Goal: Task Accomplishment & Management: Complete application form

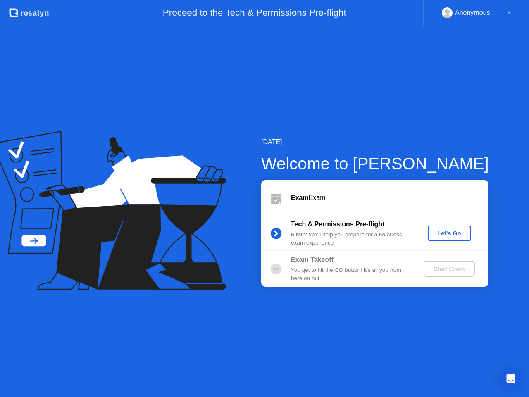
click at [440, 238] on button "Let's Go" at bounding box center [449, 234] width 43 height 16
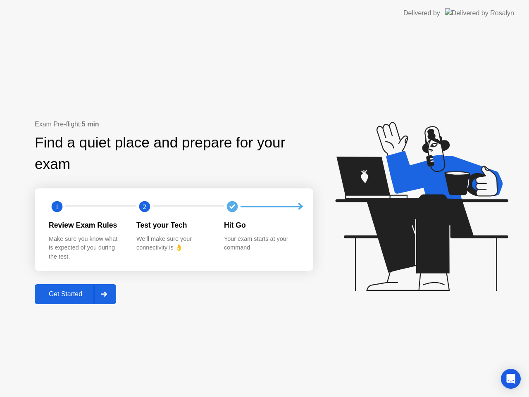
click at [77, 298] on div "Get Started" at bounding box center [65, 293] width 57 height 7
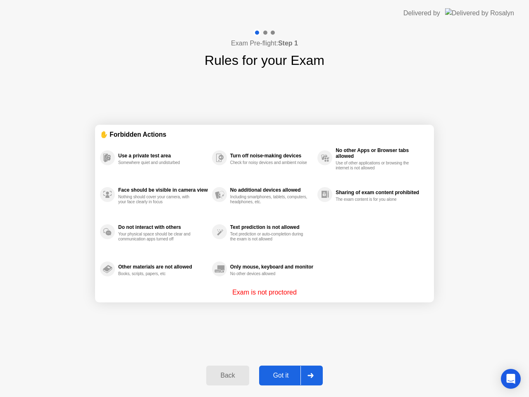
click at [288, 382] on button "Got it" at bounding box center [291, 376] width 64 height 20
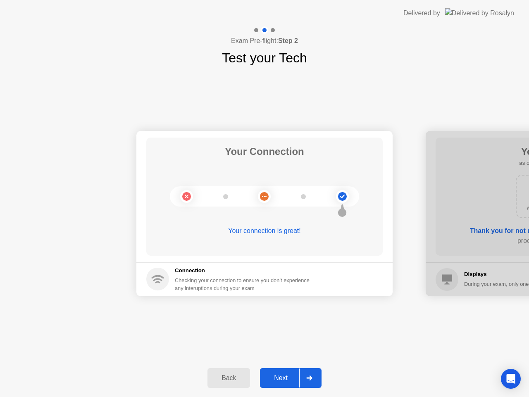
click at [282, 374] on div "Next" at bounding box center [280, 377] width 37 height 7
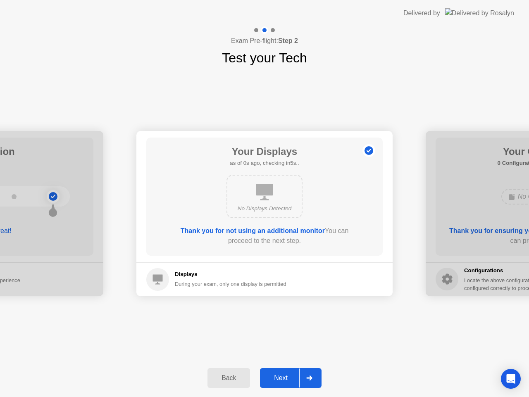
click at [282, 374] on div "Next" at bounding box center [280, 377] width 37 height 7
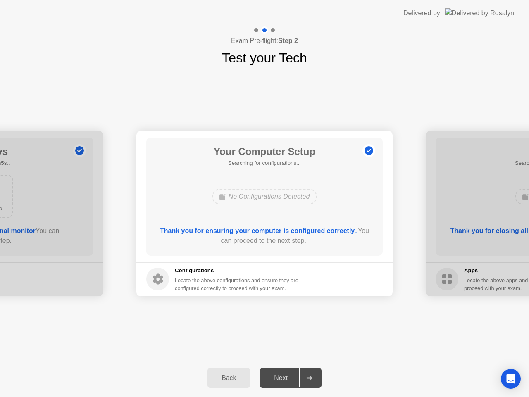
click at [282, 374] on div "Next" at bounding box center [280, 377] width 37 height 7
click at [283, 376] on div "Next" at bounding box center [280, 377] width 37 height 7
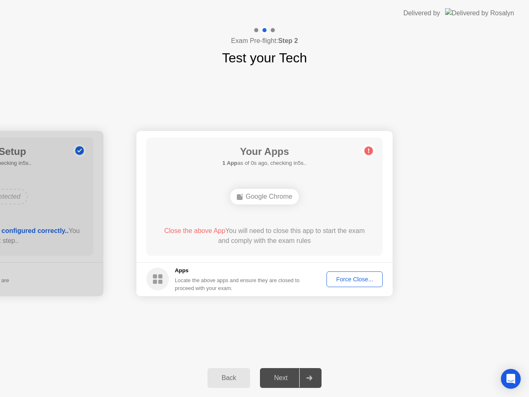
click at [338, 276] on div "Force Close..." at bounding box center [354, 279] width 50 height 7
click at [347, 279] on div "Force Close..." at bounding box center [354, 279] width 50 height 7
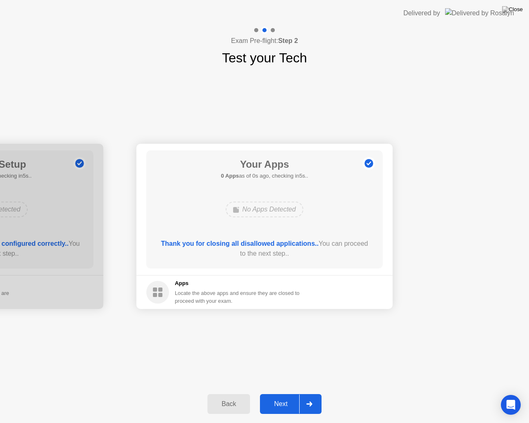
click at [282, 397] on button "Next" at bounding box center [291, 404] width 62 height 20
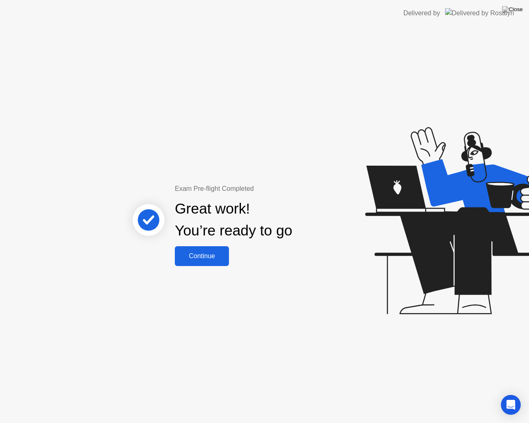
click at [202, 265] on button "Continue" at bounding box center [202, 256] width 54 height 20
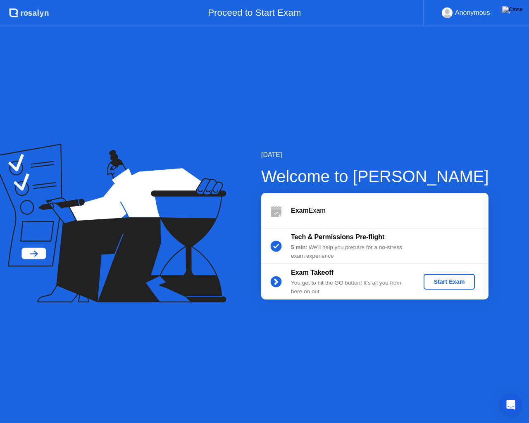
click at [467, 278] on div "Start Exam" at bounding box center [449, 281] width 44 height 7
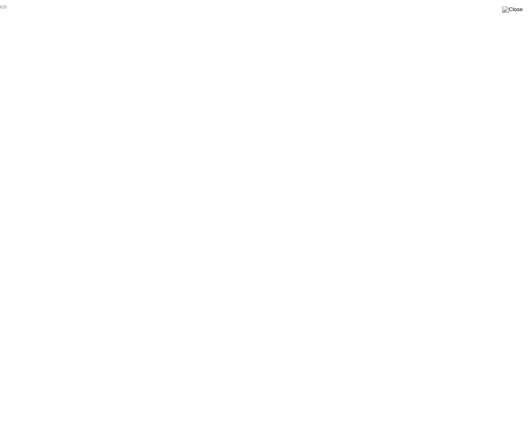
click div "End Proctoring Session"
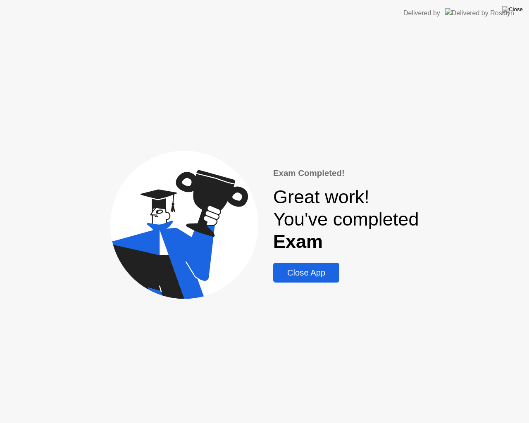
click at [311, 273] on div "Close App" at bounding box center [306, 273] width 61 height 10
